Goal: Navigation & Orientation: Find specific page/section

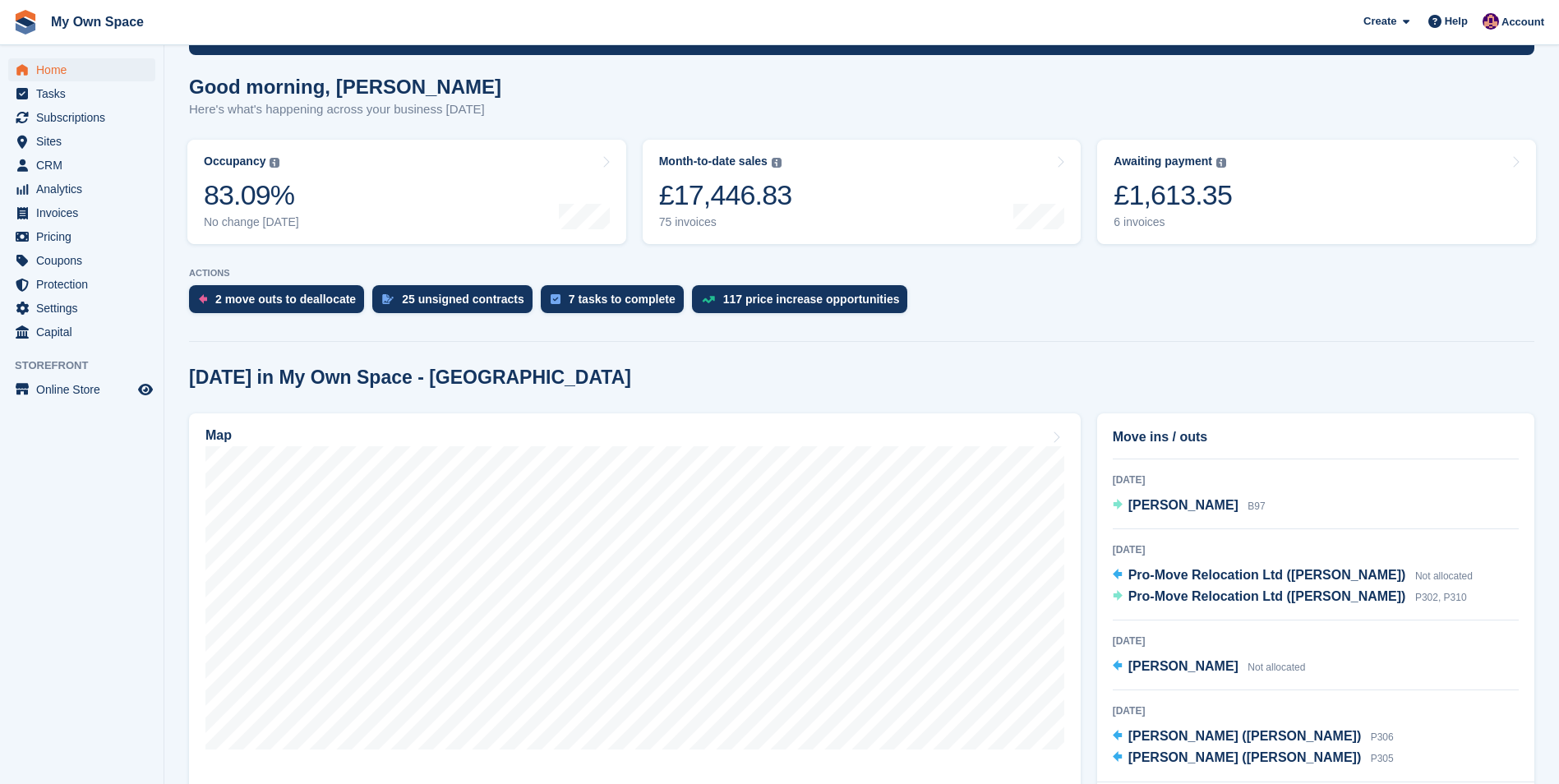
scroll to position [246, 0]
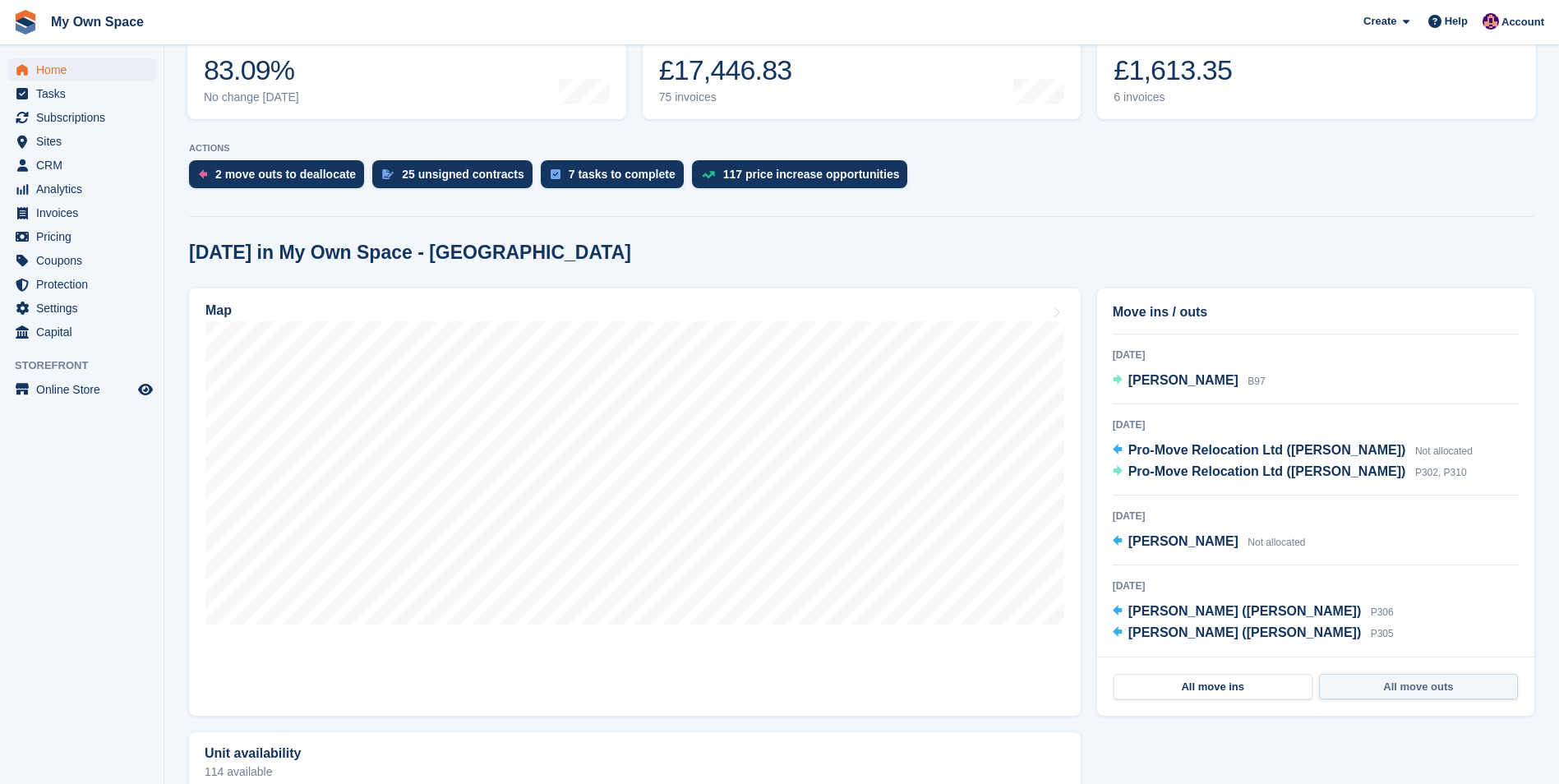
click at [1410, 689] on link "All move outs" at bounding box center [1418, 687] width 199 height 26
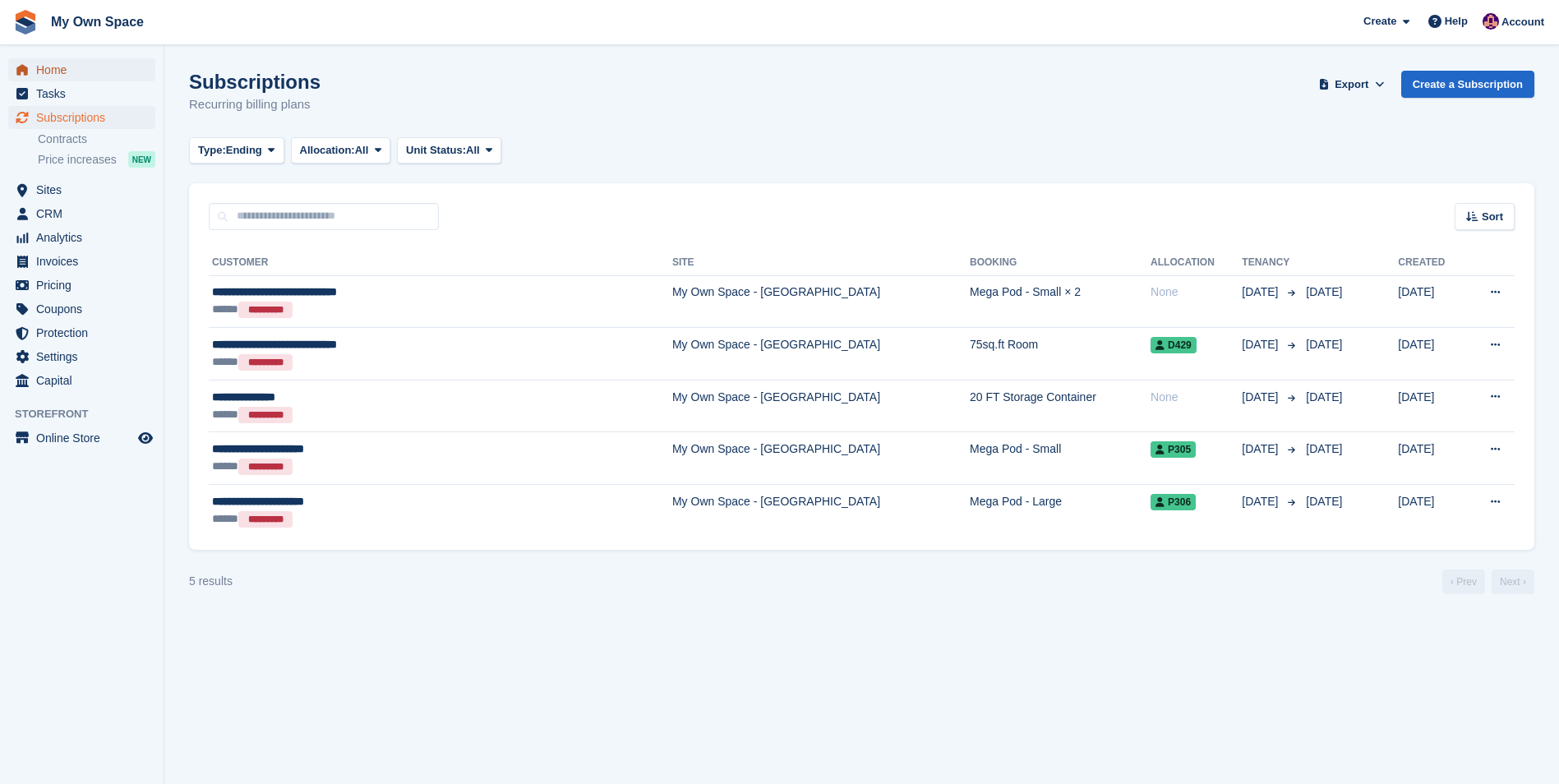
click at [48, 64] on span "Home" at bounding box center [86, 70] width 99 height 23
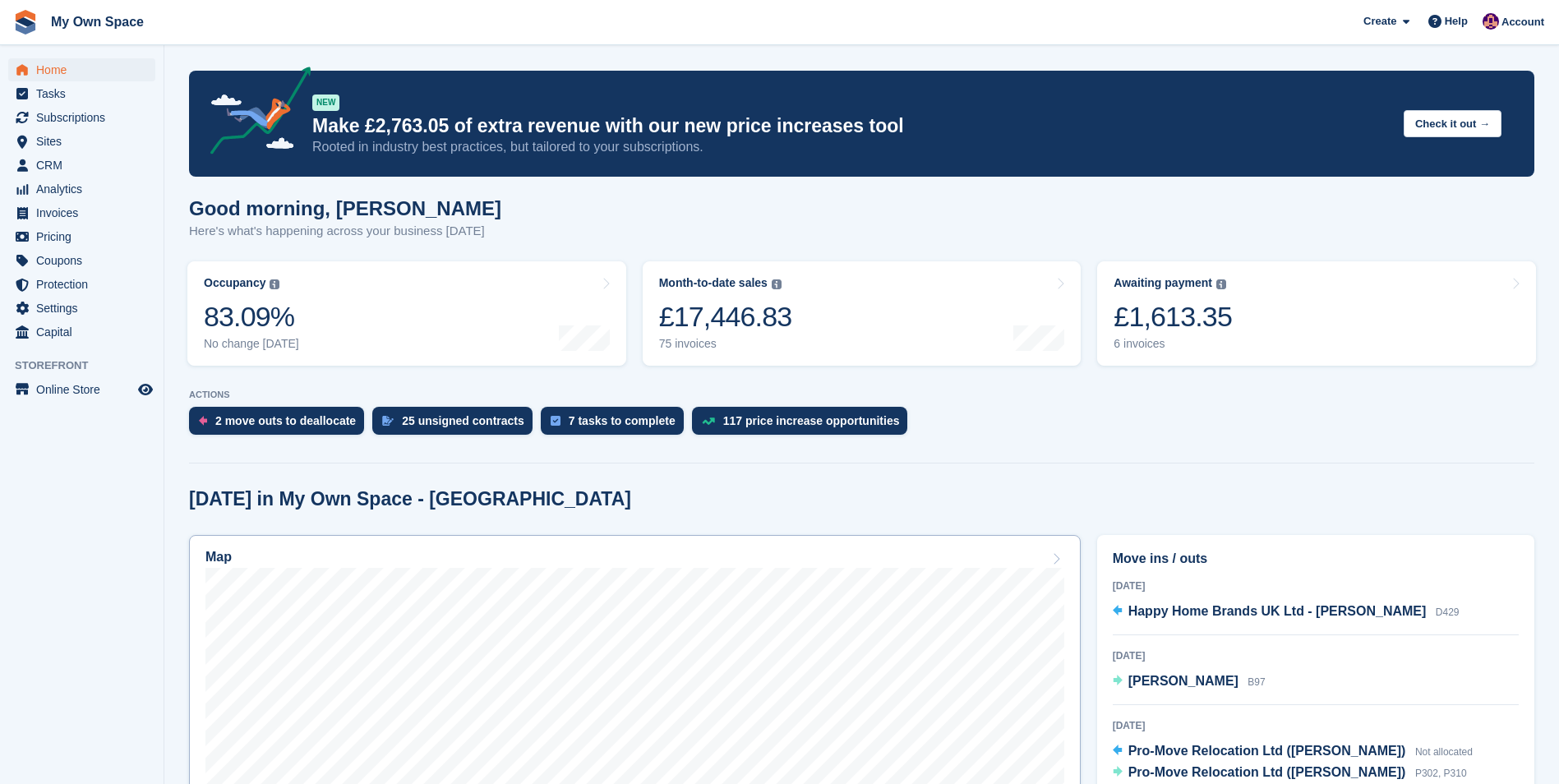
click at [217, 557] on h2 "Map" at bounding box center [218, 557] width 26 height 15
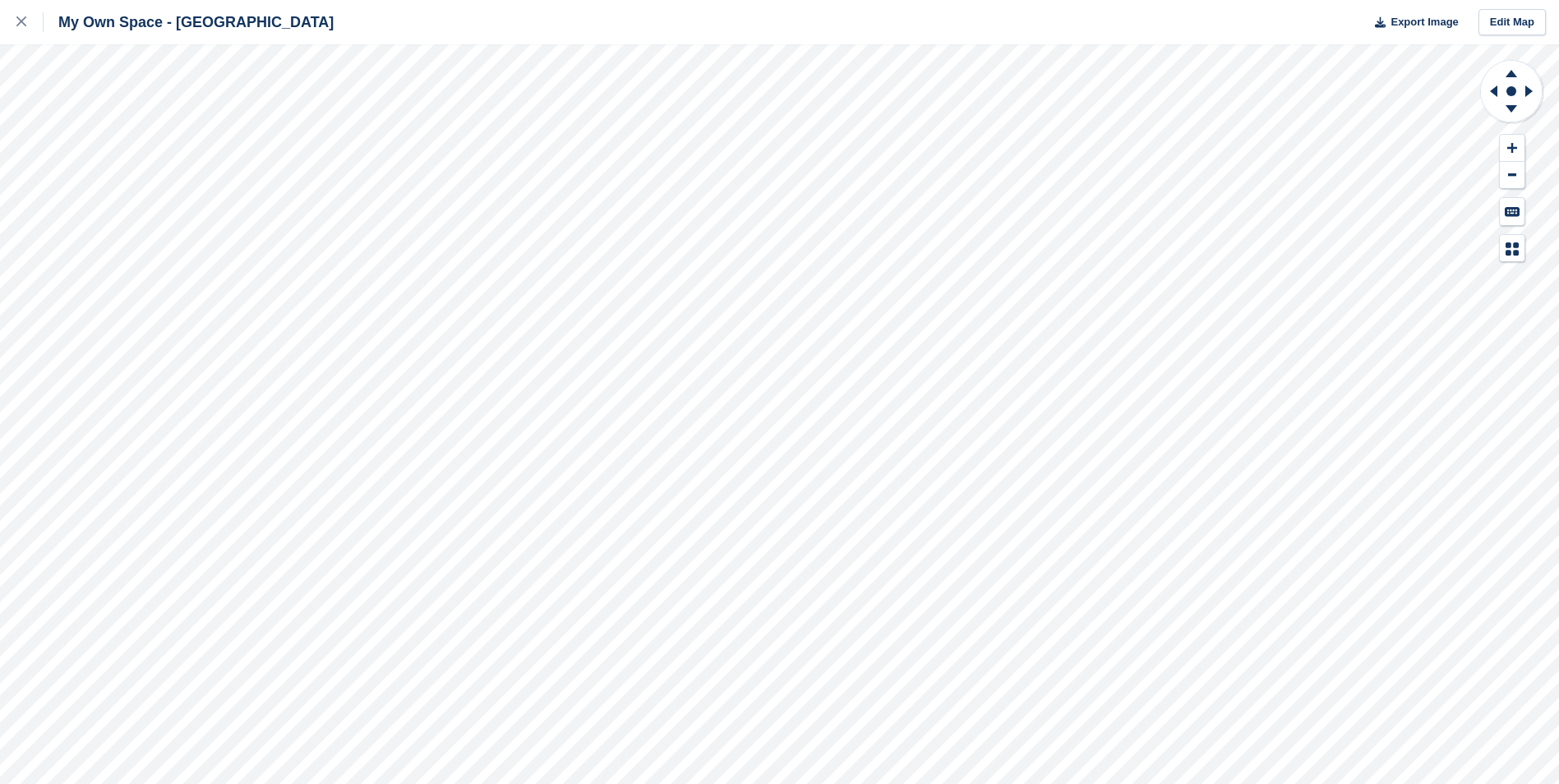
drag, startPoint x: 1514, startPoint y: 106, endPoint x: 1479, endPoint y: 183, distance: 84.6
click at [1518, 108] on g at bounding box center [1511, 111] width 43 height 21
click at [26, 24] on div at bounding box center [30, 21] width 27 height 20
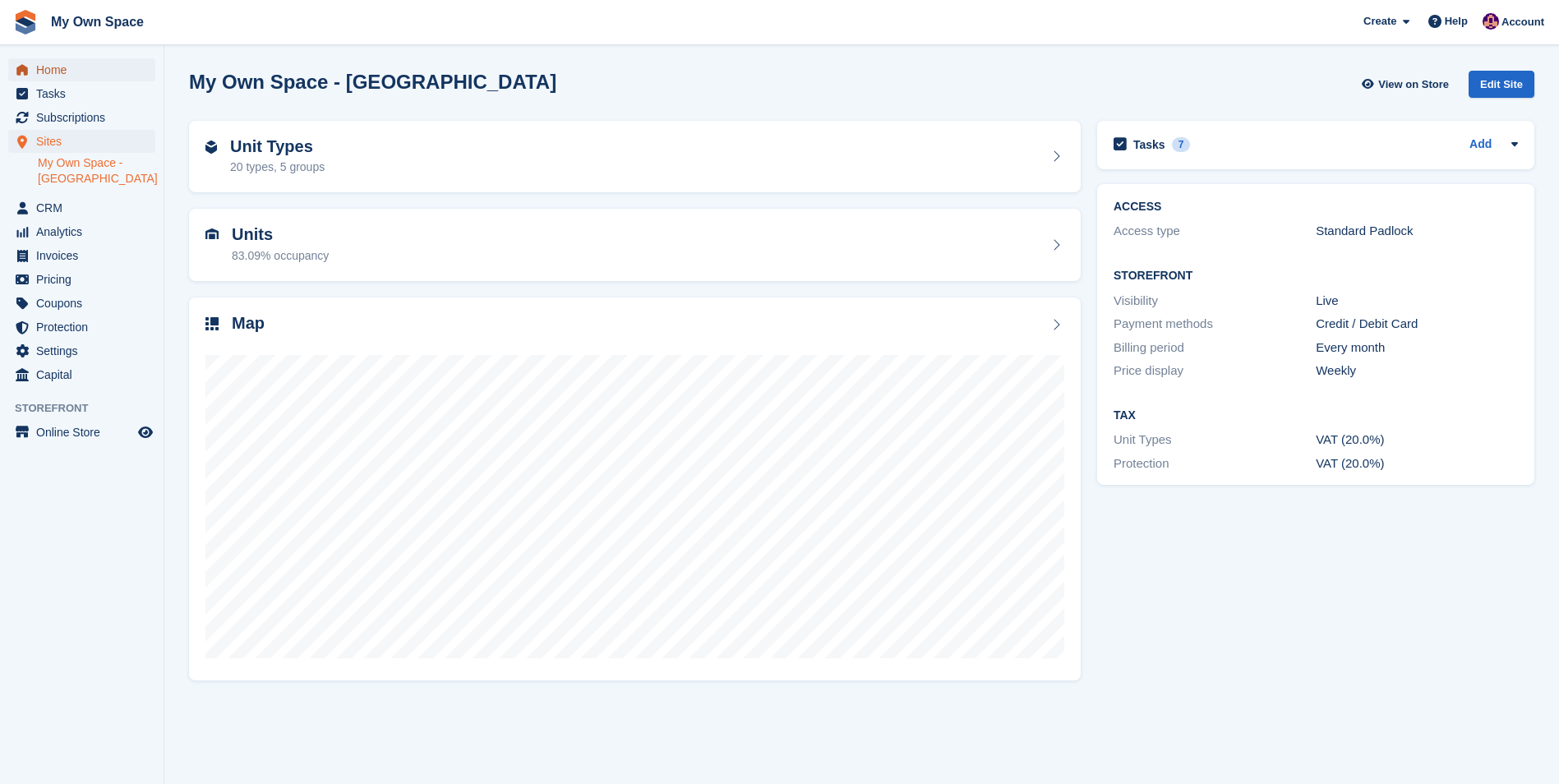
click at [62, 70] on span "Home" at bounding box center [86, 70] width 99 height 23
